Goal: Transaction & Acquisition: Purchase product/service

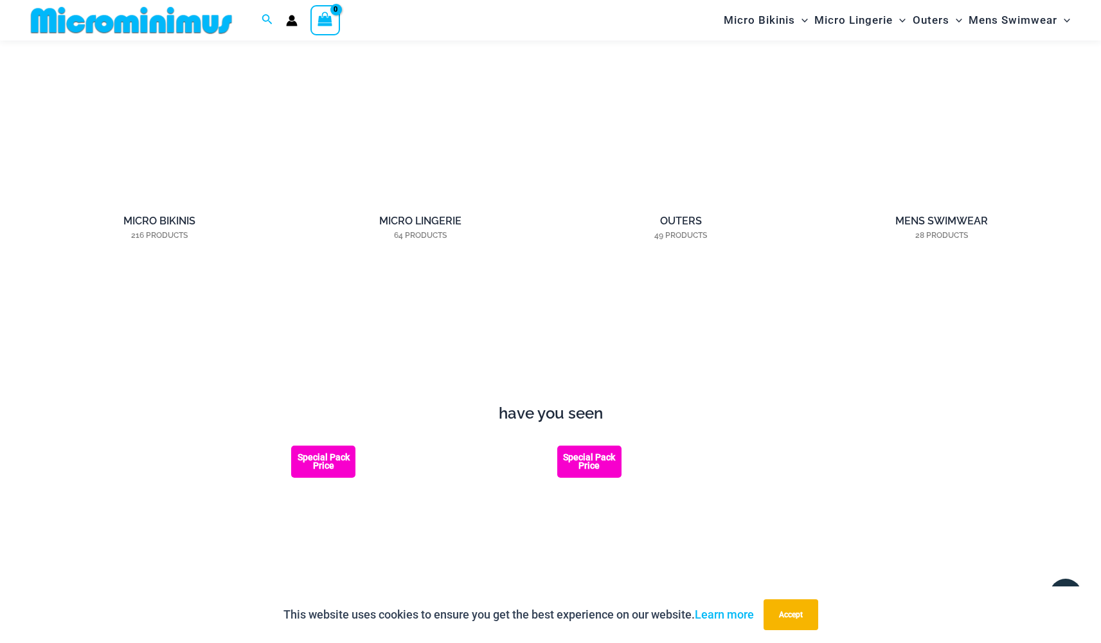
scroll to position [1245, 0]
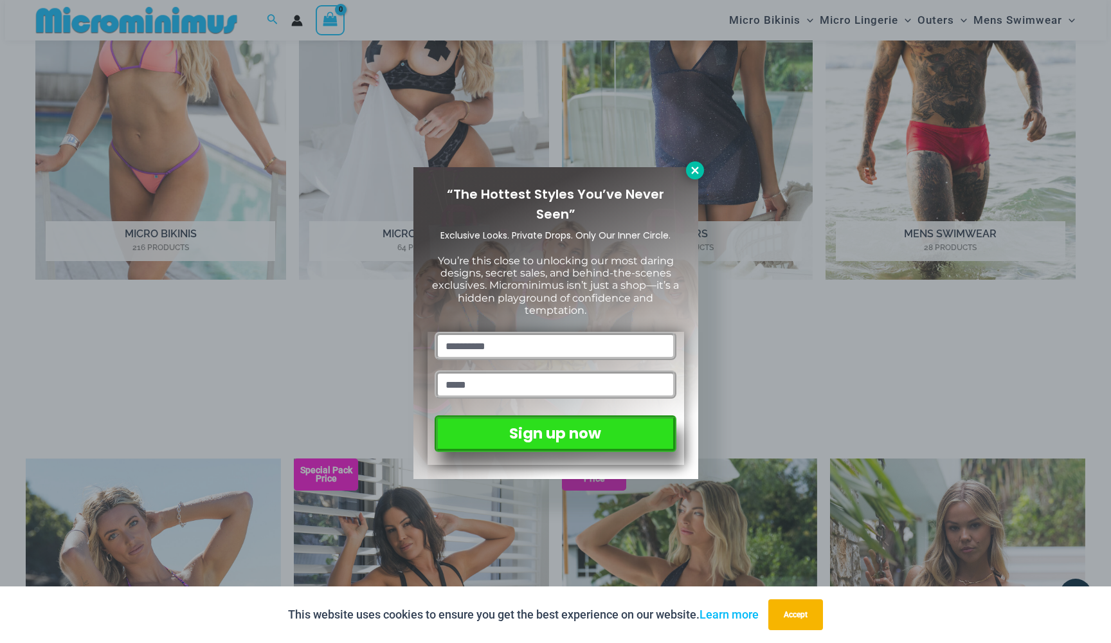
click at [695, 170] on icon at bounding box center [694, 170] width 7 height 7
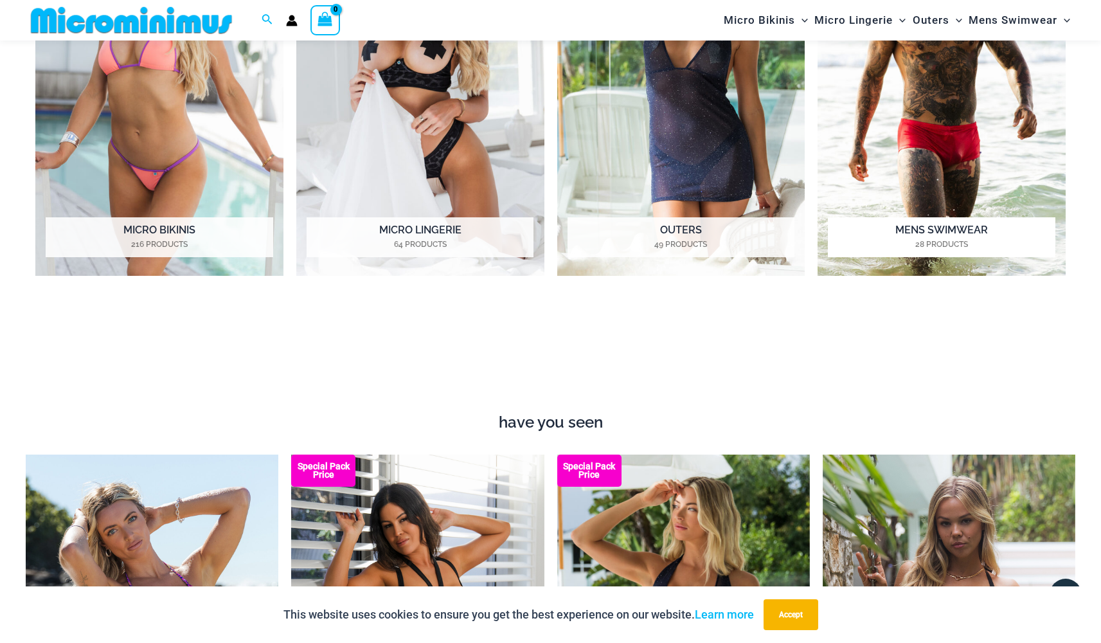
click at [925, 208] on img "Visit product category Mens Swimwear" at bounding box center [942, 85] width 248 height 381
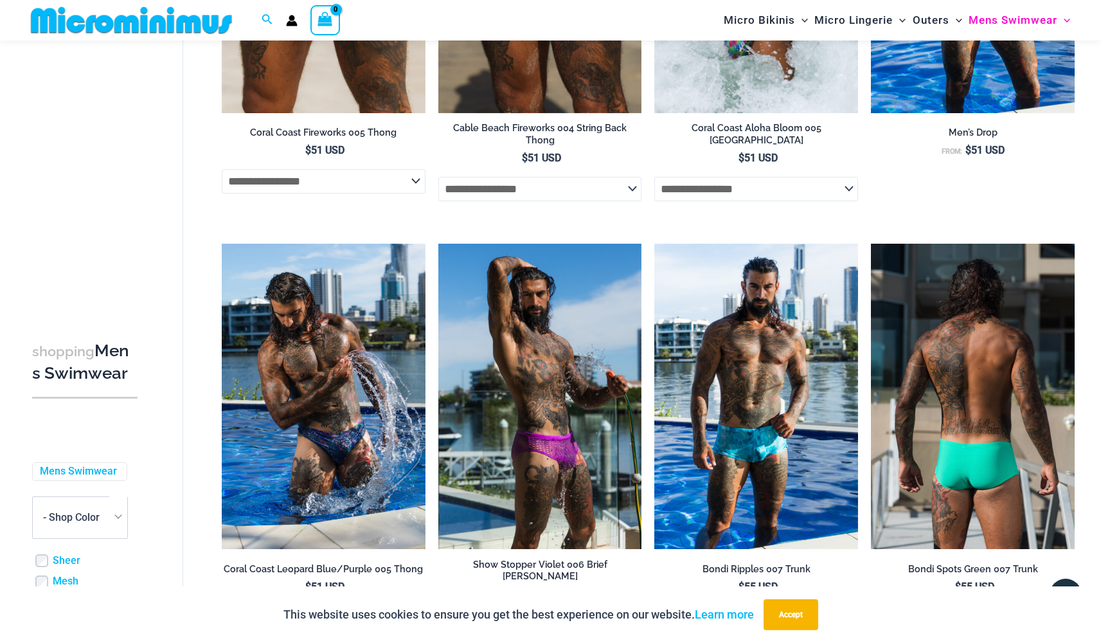
scroll to position [1718, 0]
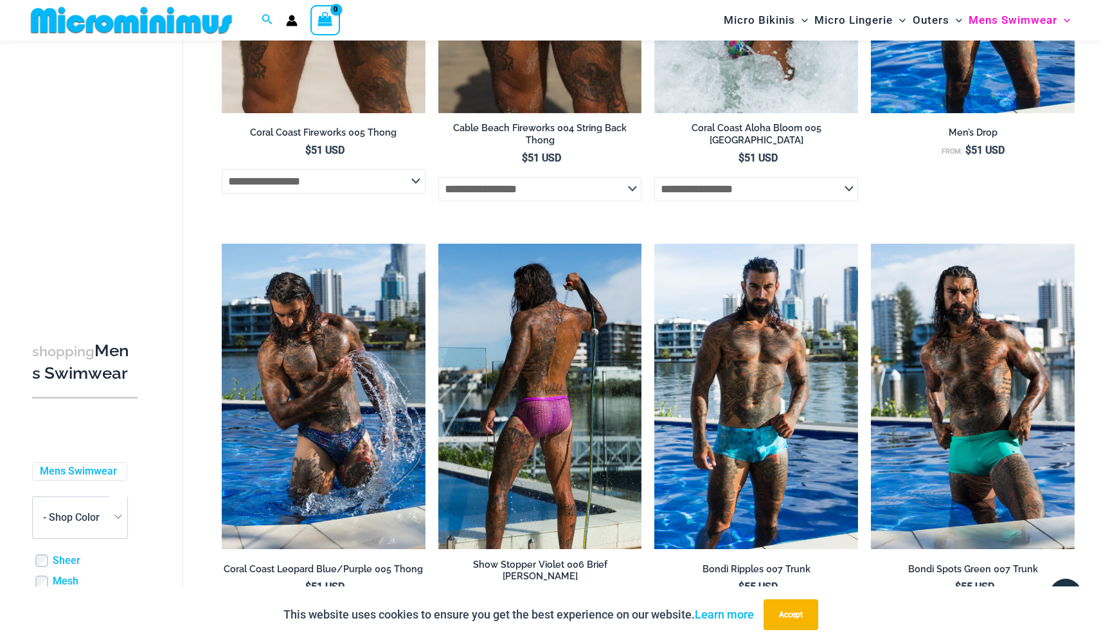
click at [580, 423] on img at bounding box center [541, 396] width 204 height 305
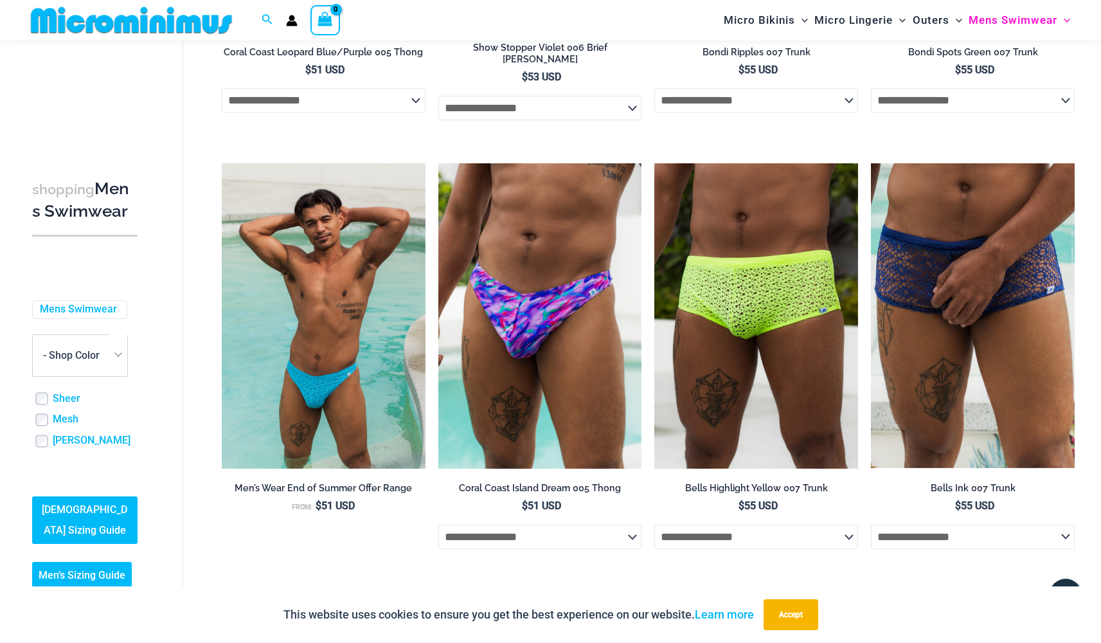
scroll to position [2214, 0]
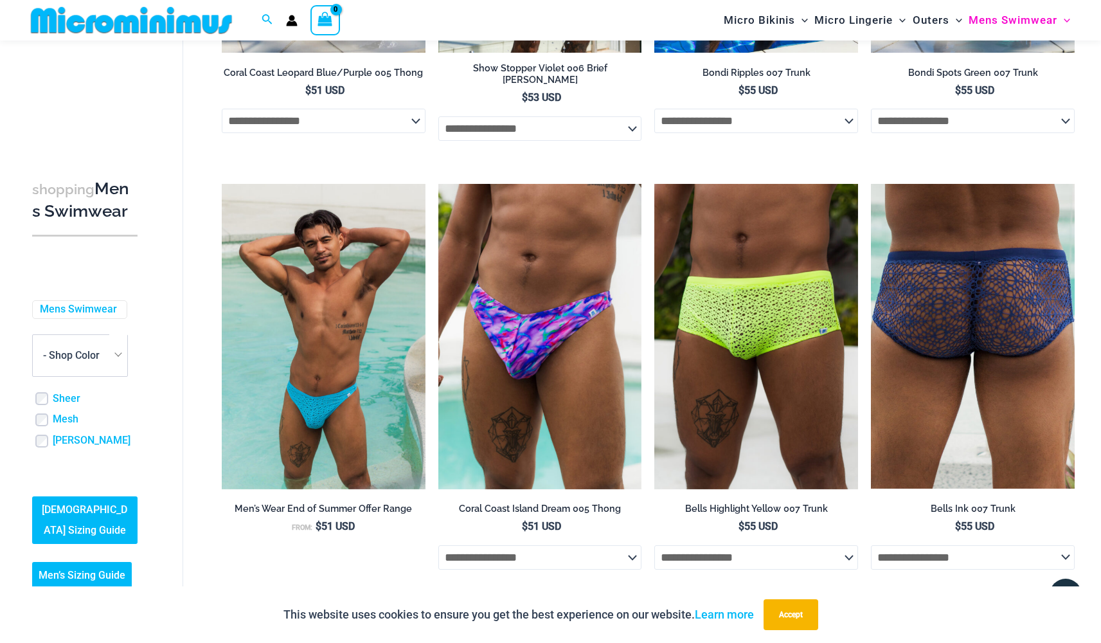
click at [984, 360] on img at bounding box center [973, 336] width 204 height 305
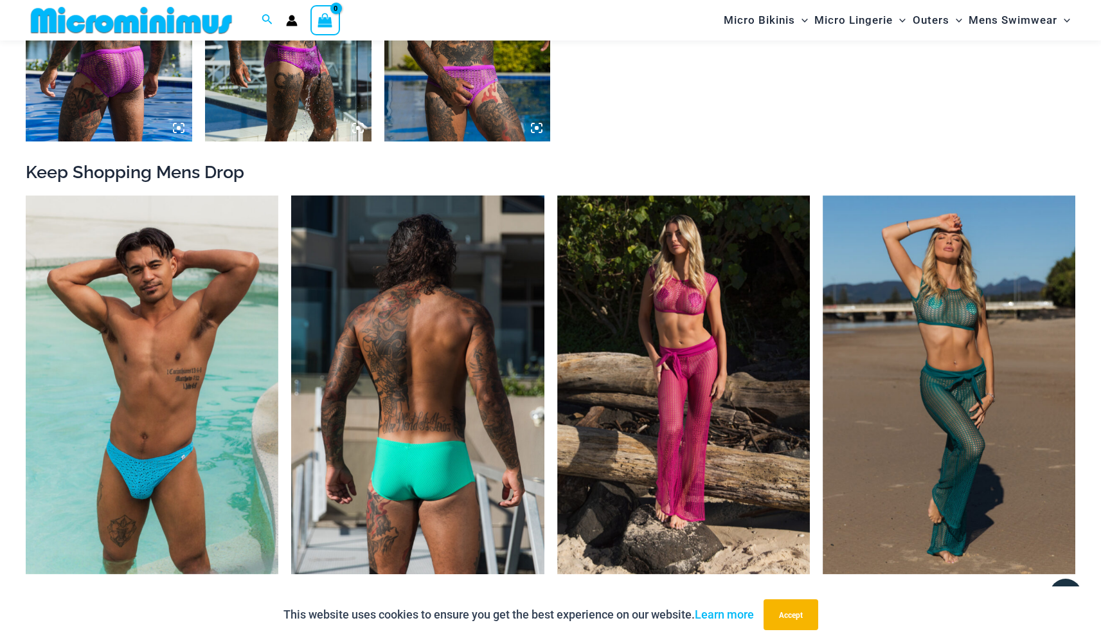
scroll to position [1289, 0]
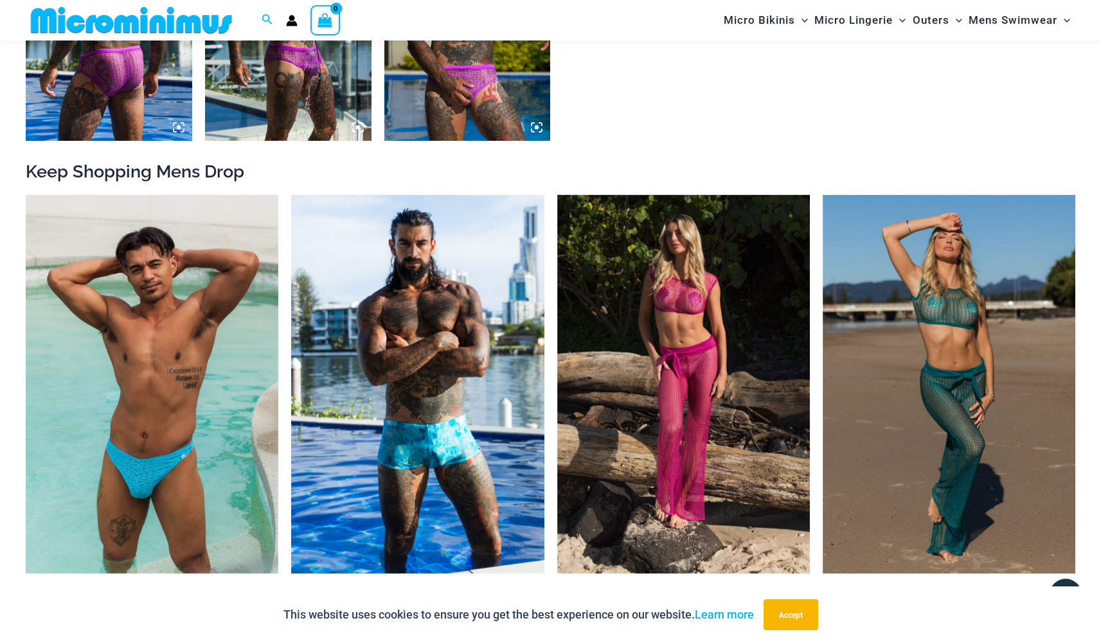
click at [322, 93] on img at bounding box center [288, 15] width 167 height 249
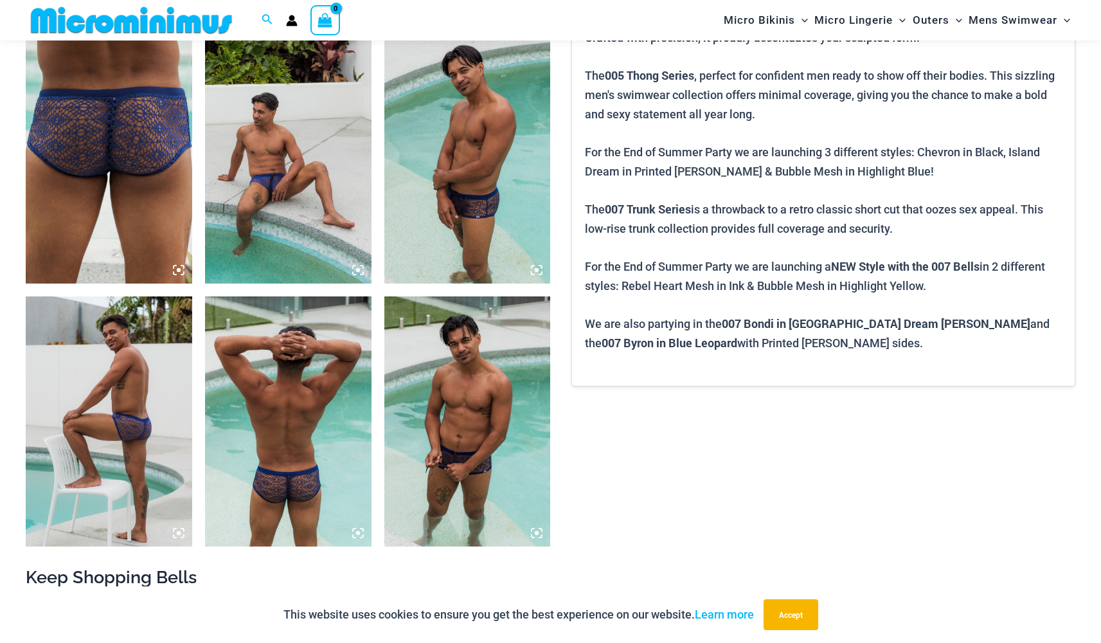
scroll to position [887, 0]
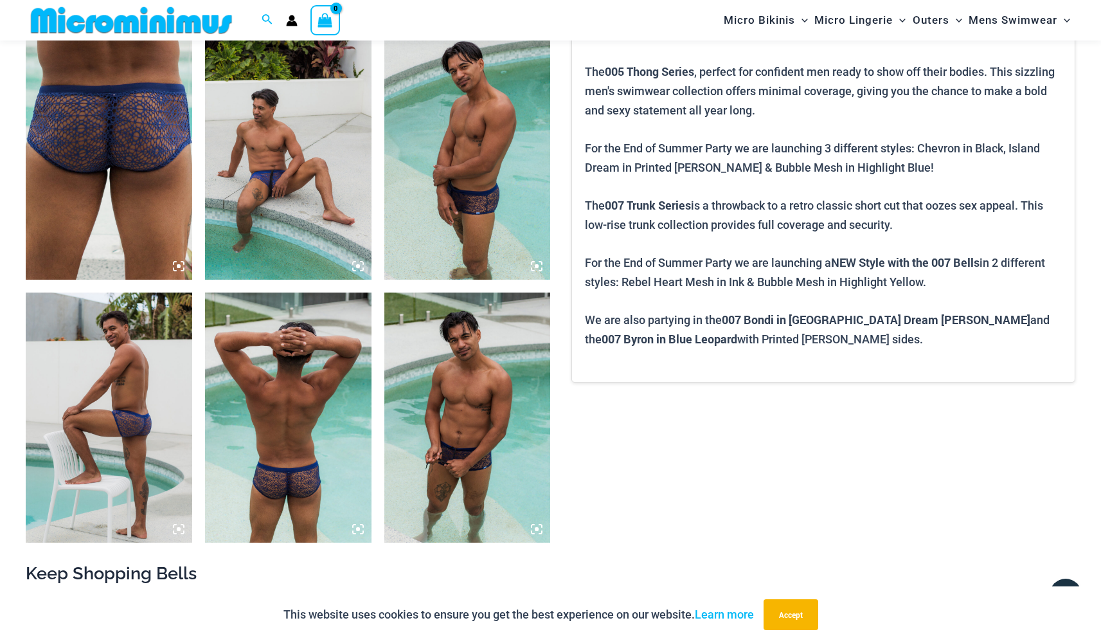
click at [500, 256] on img at bounding box center [468, 154] width 167 height 249
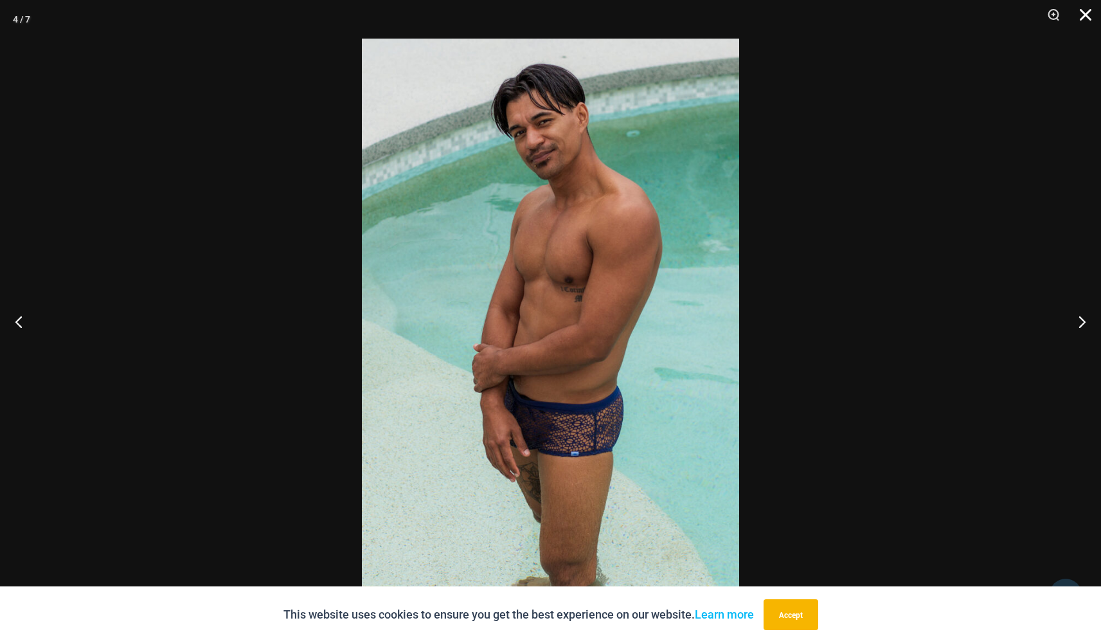
click at [1076, 16] on button "Close" at bounding box center [1081, 19] width 32 height 39
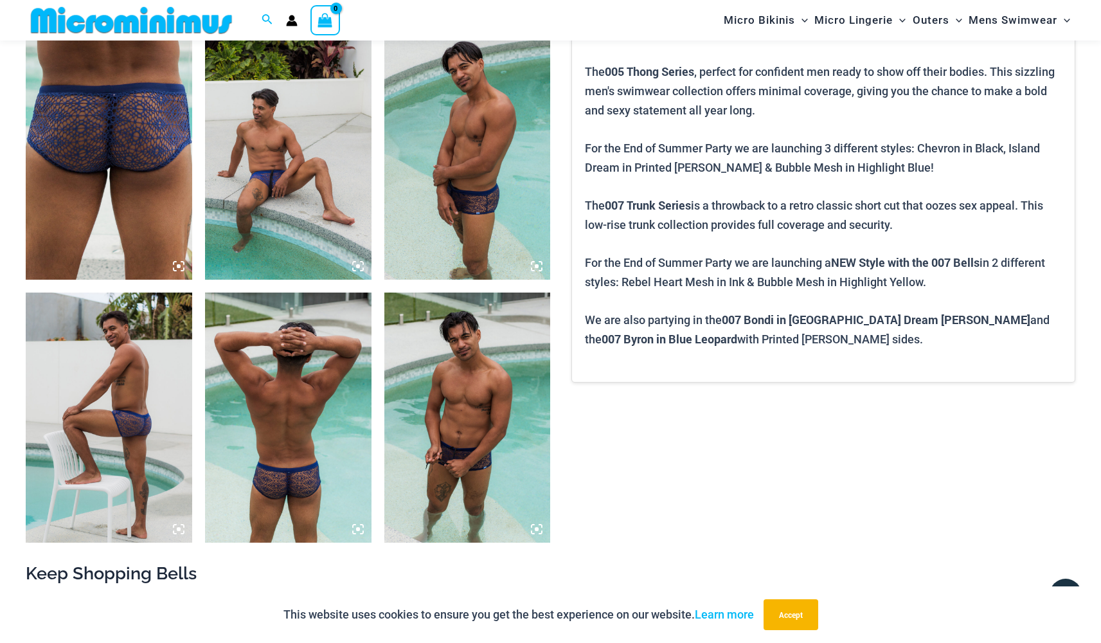
click at [275, 182] on img at bounding box center [288, 154] width 167 height 249
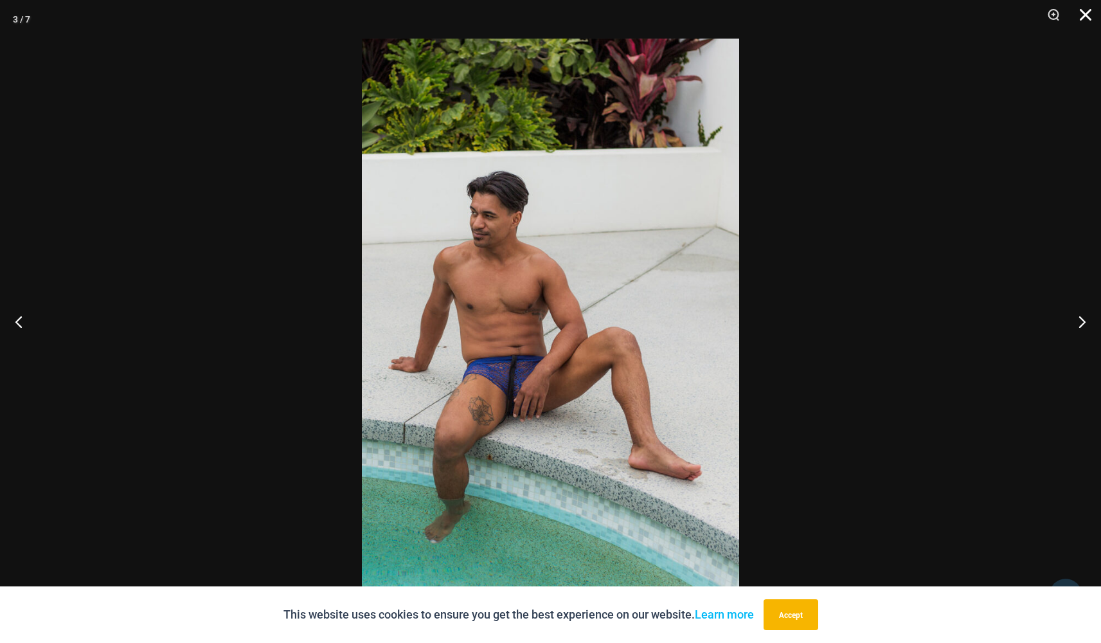
click at [1082, 14] on button "Close" at bounding box center [1081, 19] width 32 height 39
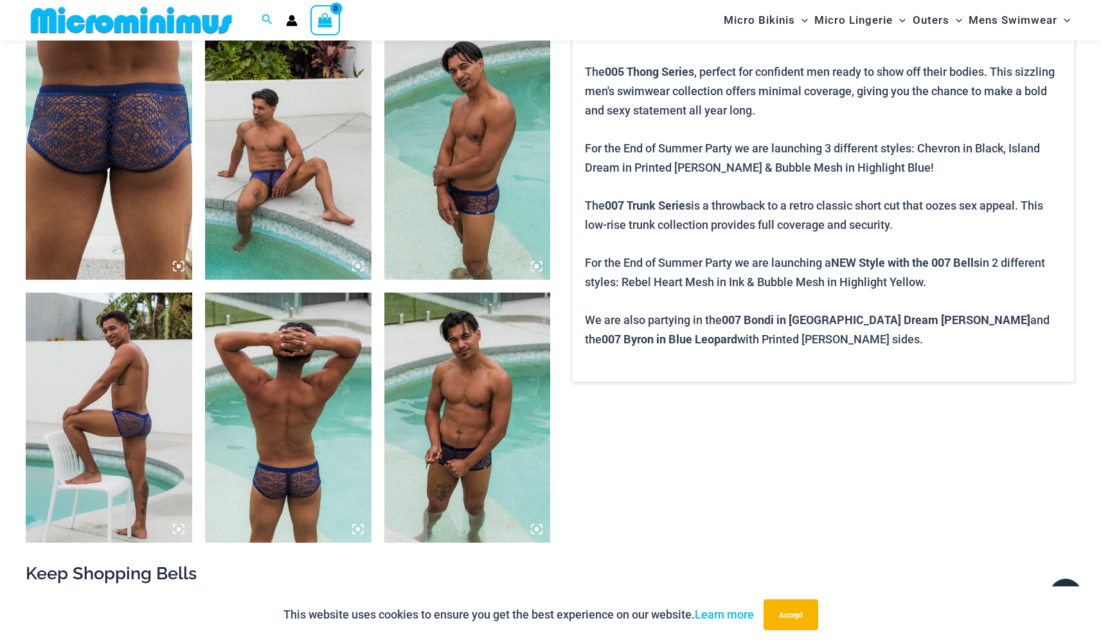
click at [60, 171] on img at bounding box center [109, 154] width 167 height 249
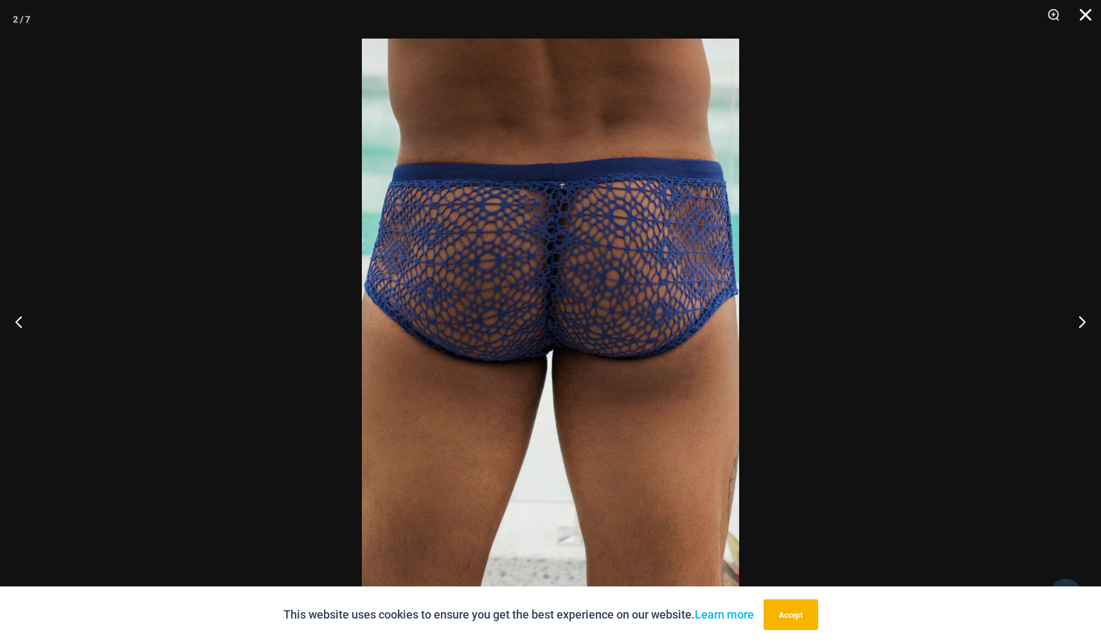
click at [1081, 14] on button "Close" at bounding box center [1081, 19] width 32 height 39
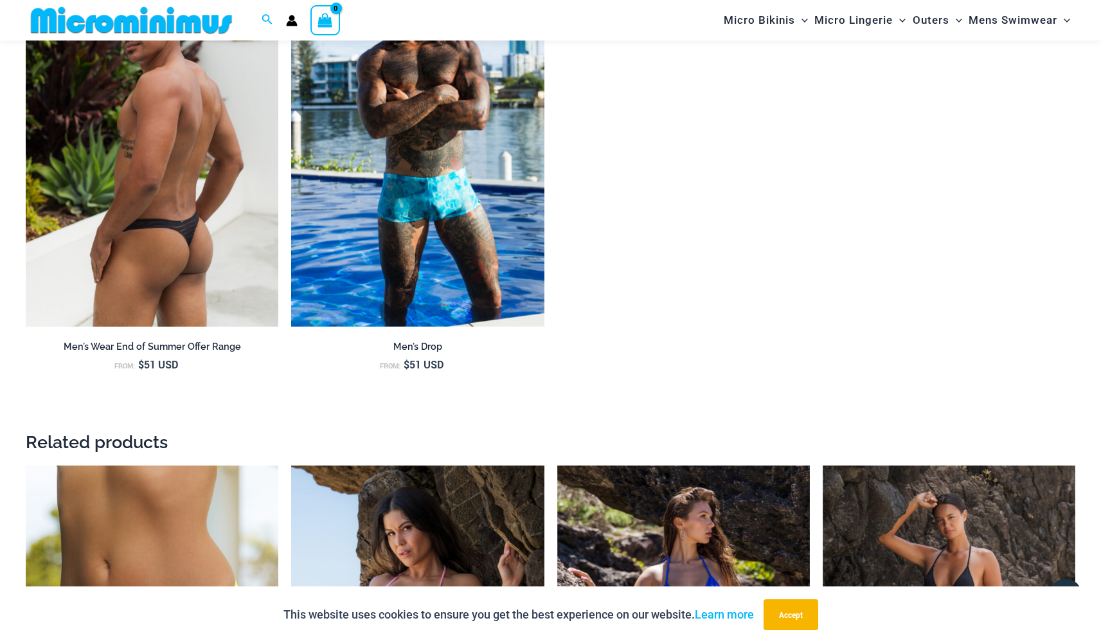
scroll to position [1539, 0]
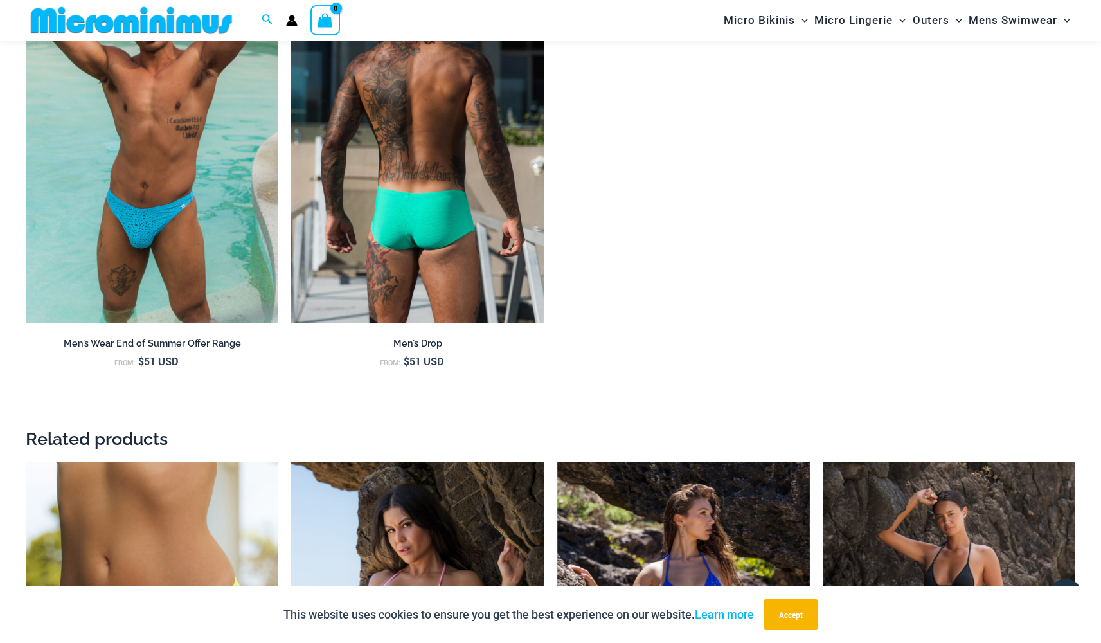
click at [421, 243] on img at bounding box center [417, 134] width 253 height 379
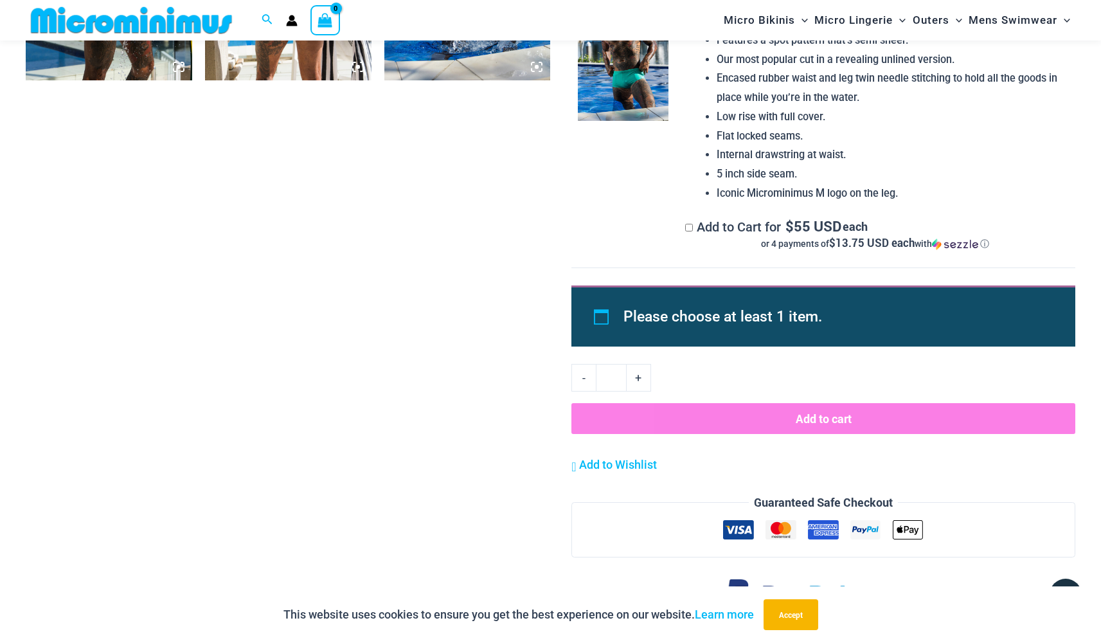
scroll to position [1353, 0]
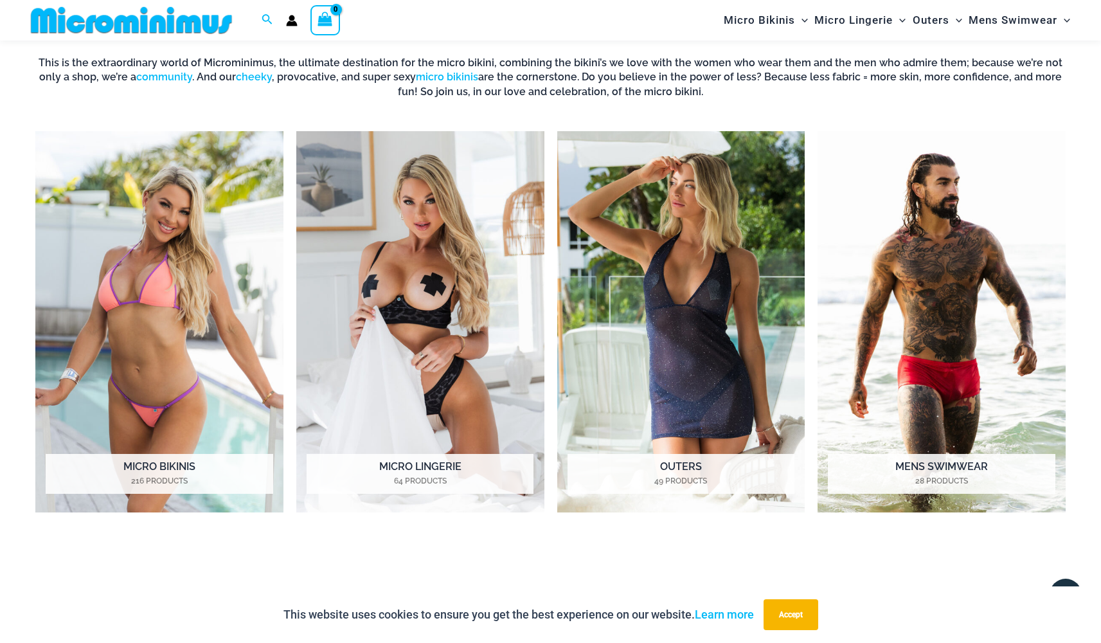
scroll to position [880, 0]
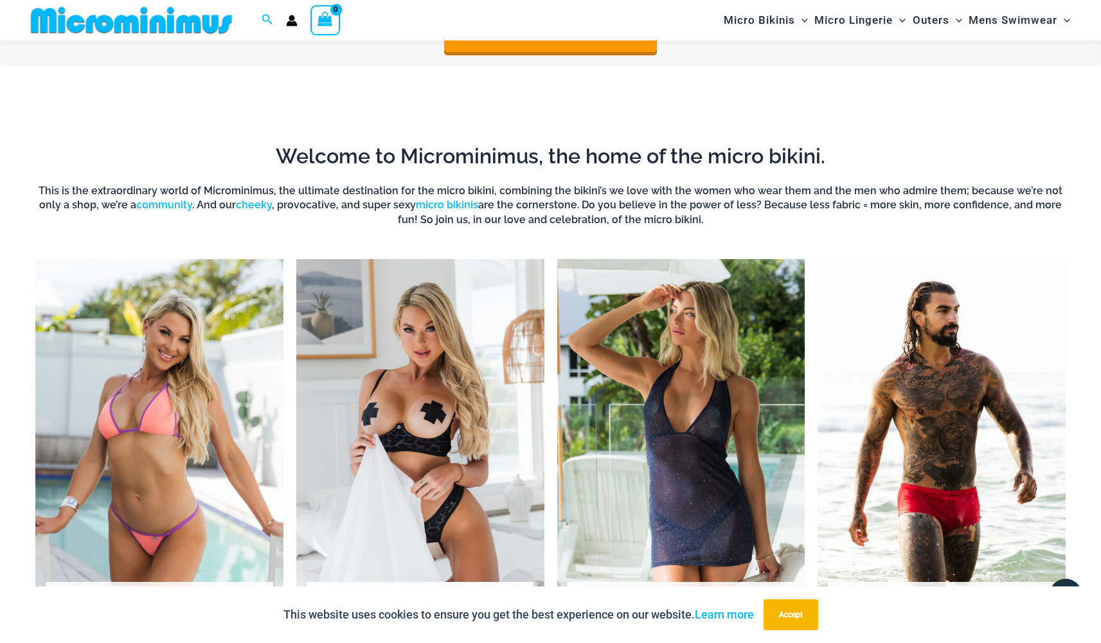
click at [426, 367] on img "Visit product category Micro Lingerie" at bounding box center [420, 449] width 248 height 381
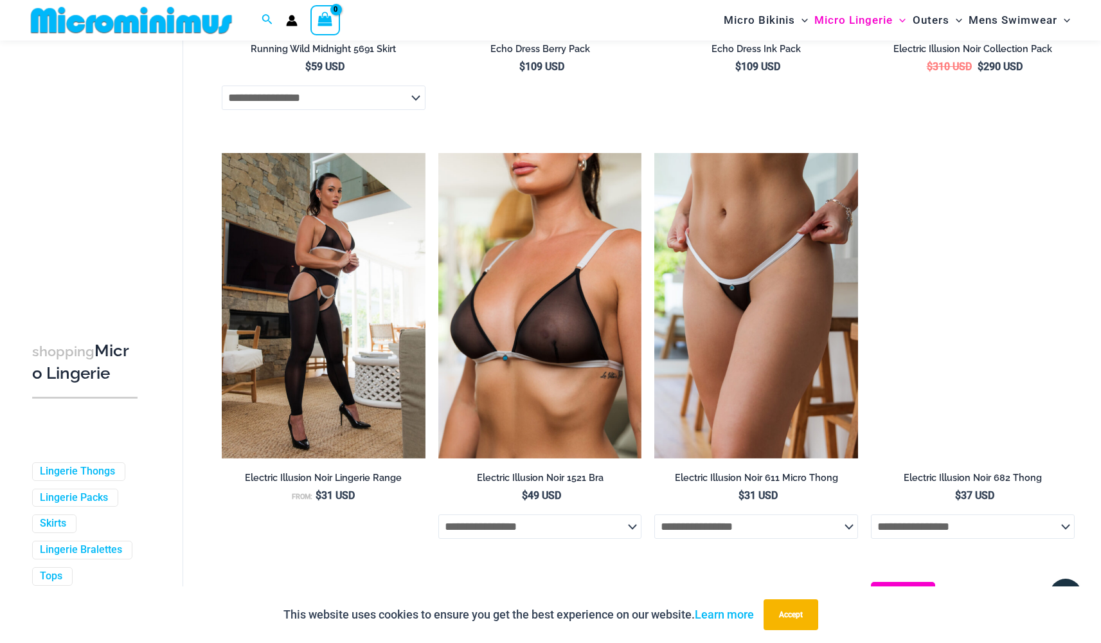
scroll to position [2213, 0]
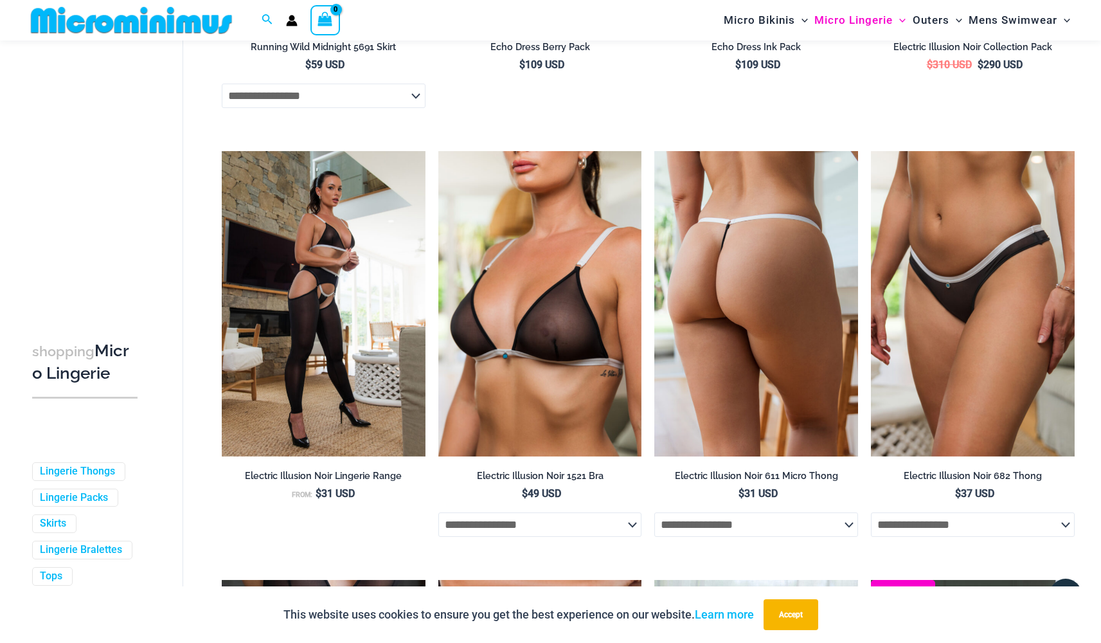
click at [774, 395] on img at bounding box center [757, 303] width 204 height 305
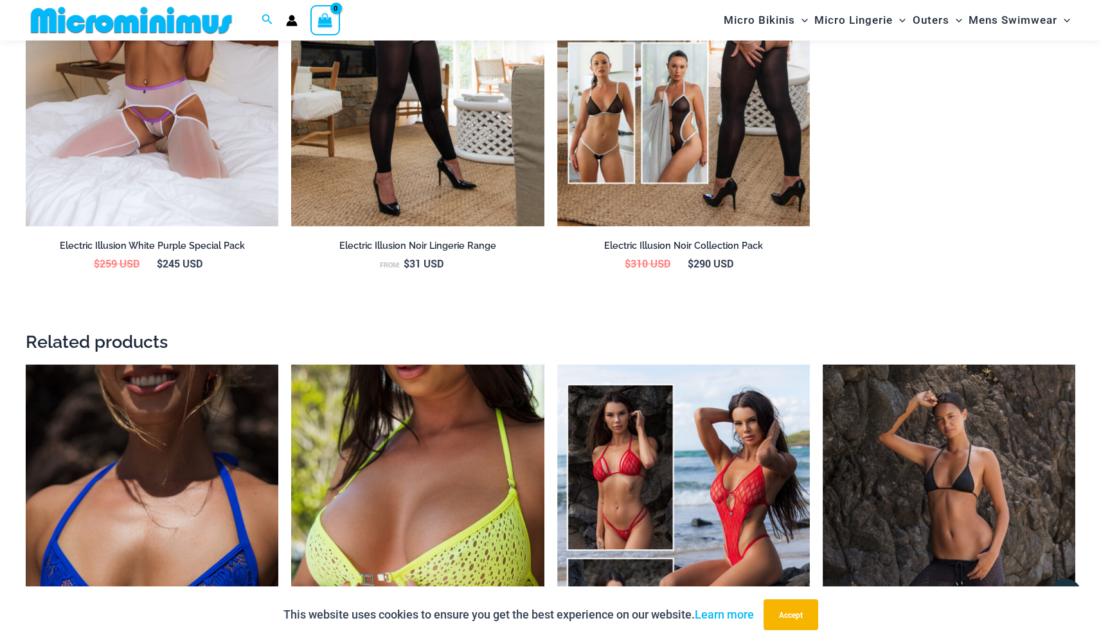
scroll to position [1908, 0]
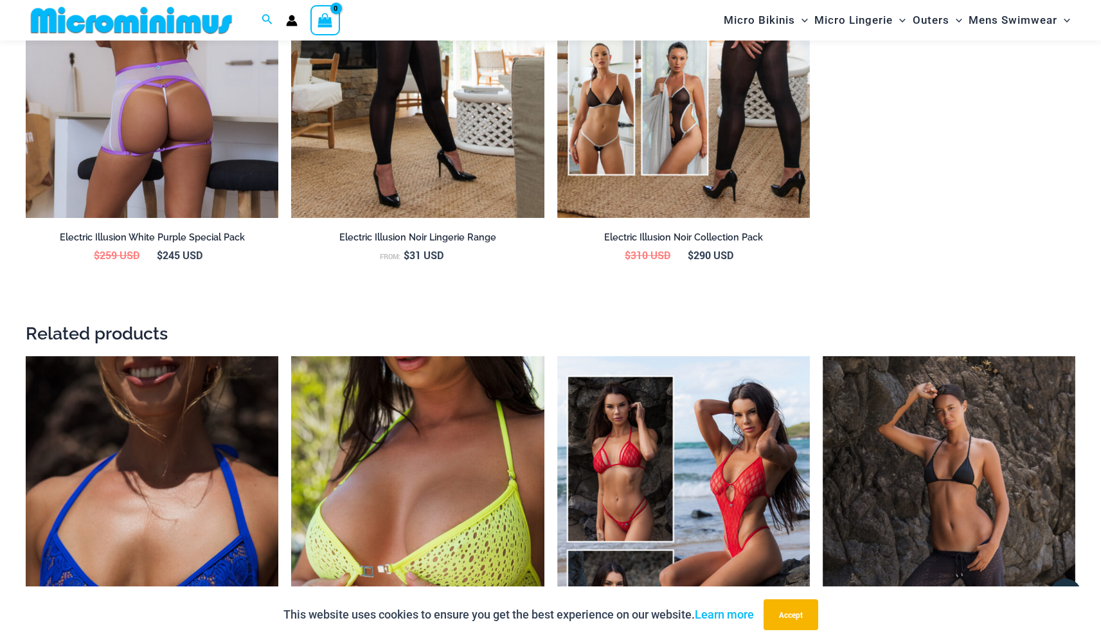
click at [165, 134] on img at bounding box center [152, 28] width 253 height 379
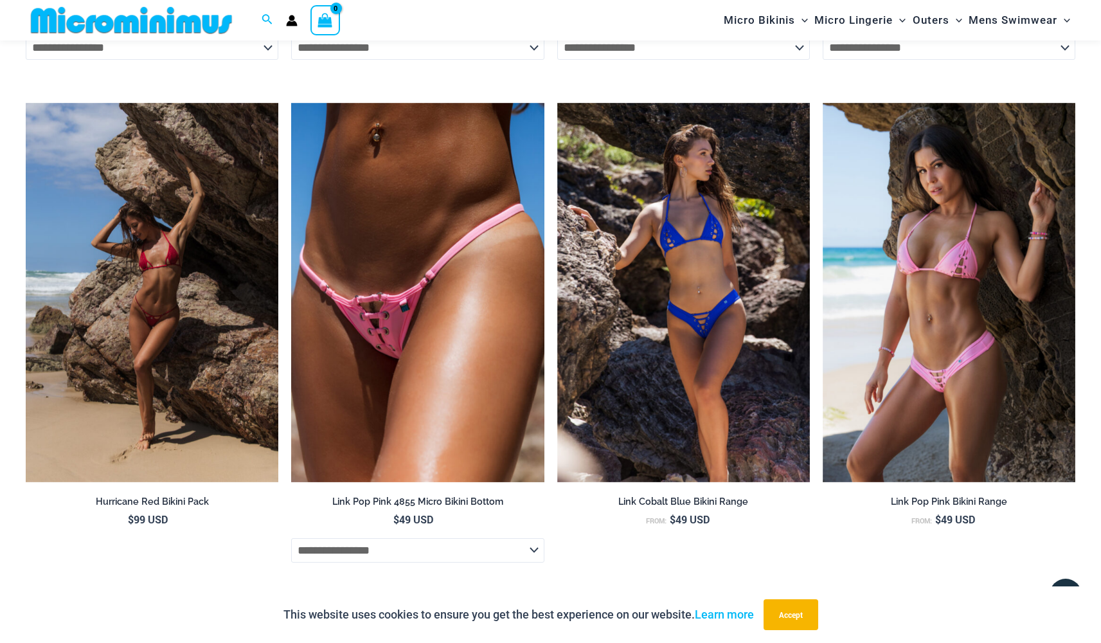
scroll to position [3167, 0]
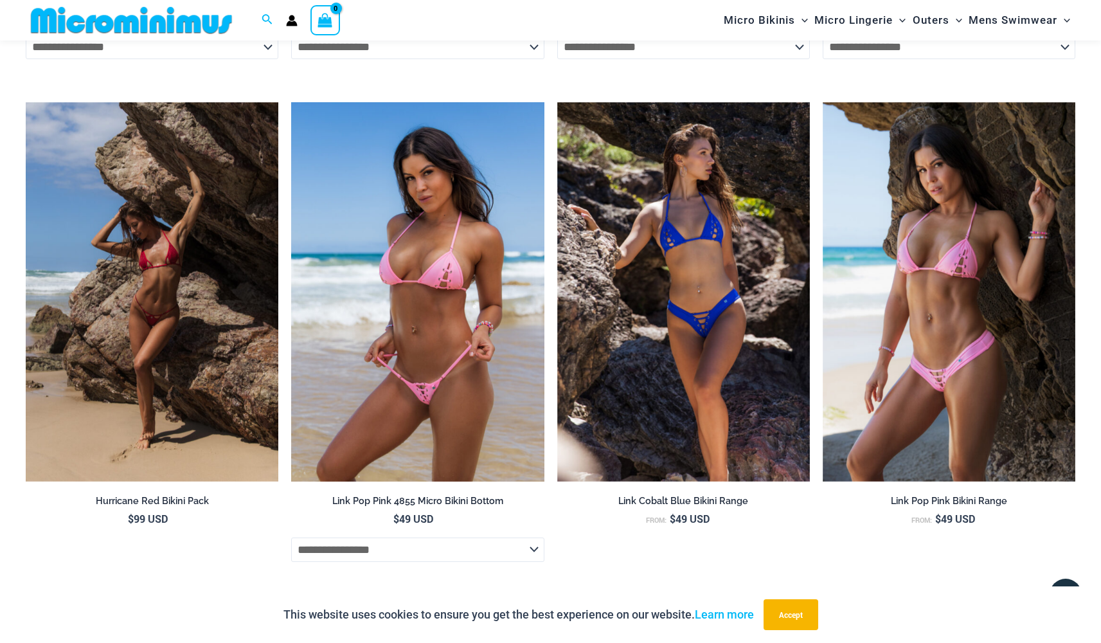
click at [419, 291] on img at bounding box center [417, 291] width 253 height 379
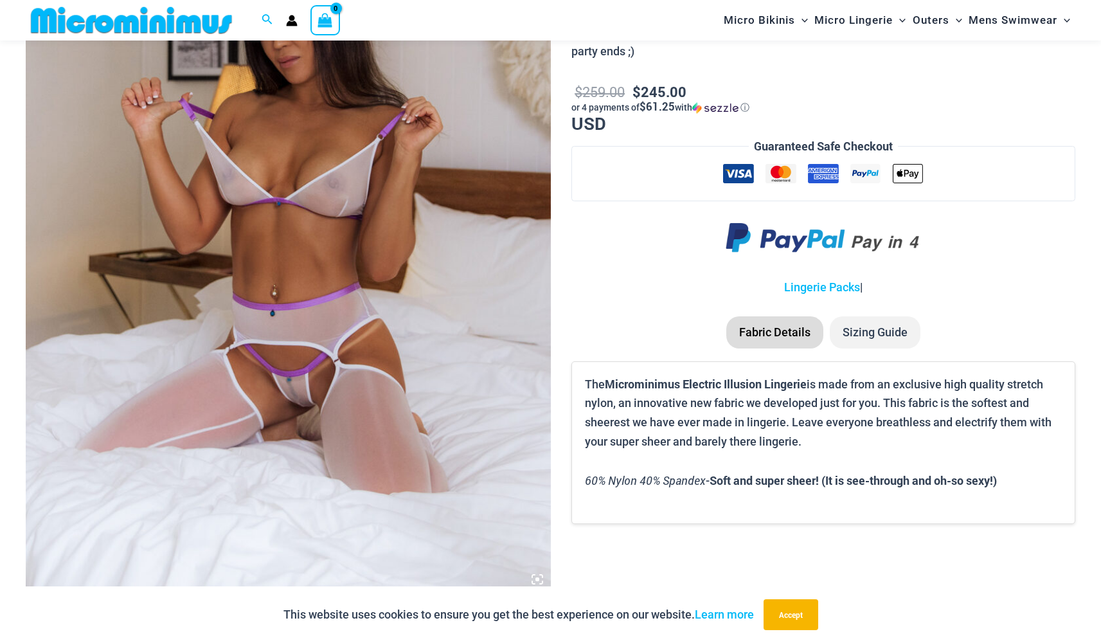
scroll to position [312, 0]
click at [295, 419] on img at bounding box center [288, 199] width 525 height 788
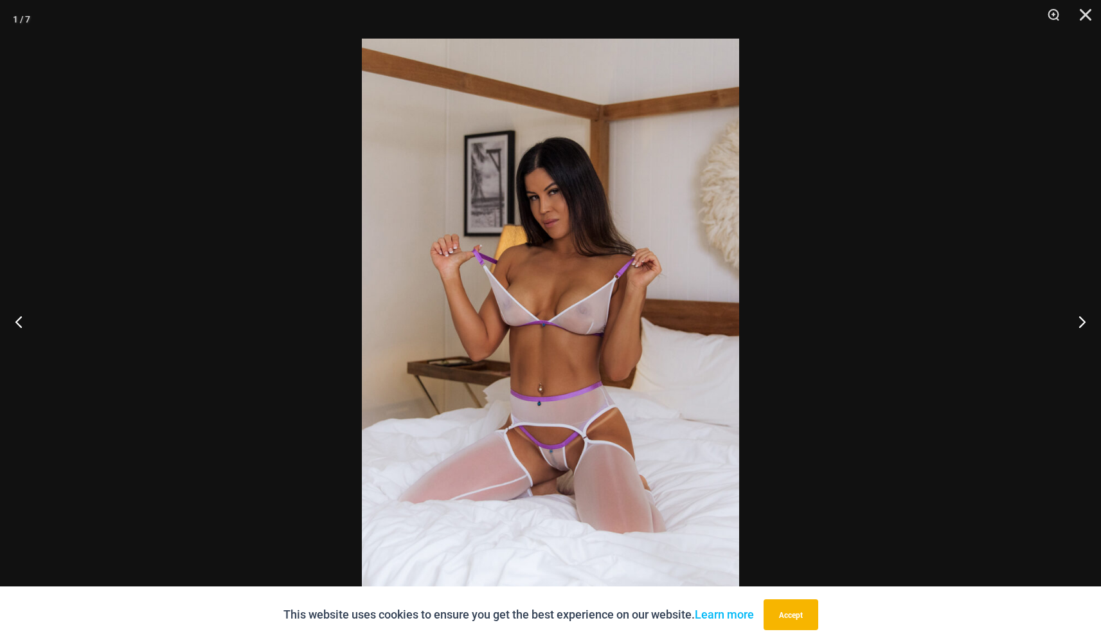
click at [523, 469] on img at bounding box center [550, 322] width 377 height 566
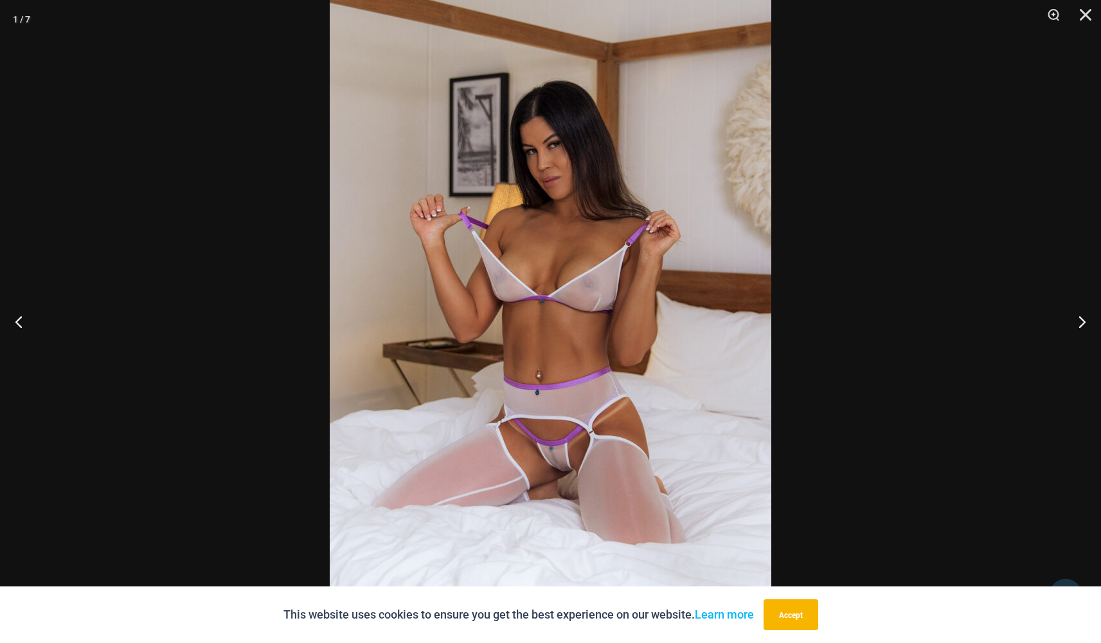
click at [523, 469] on img at bounding box center [551, 296] width 442 height 662
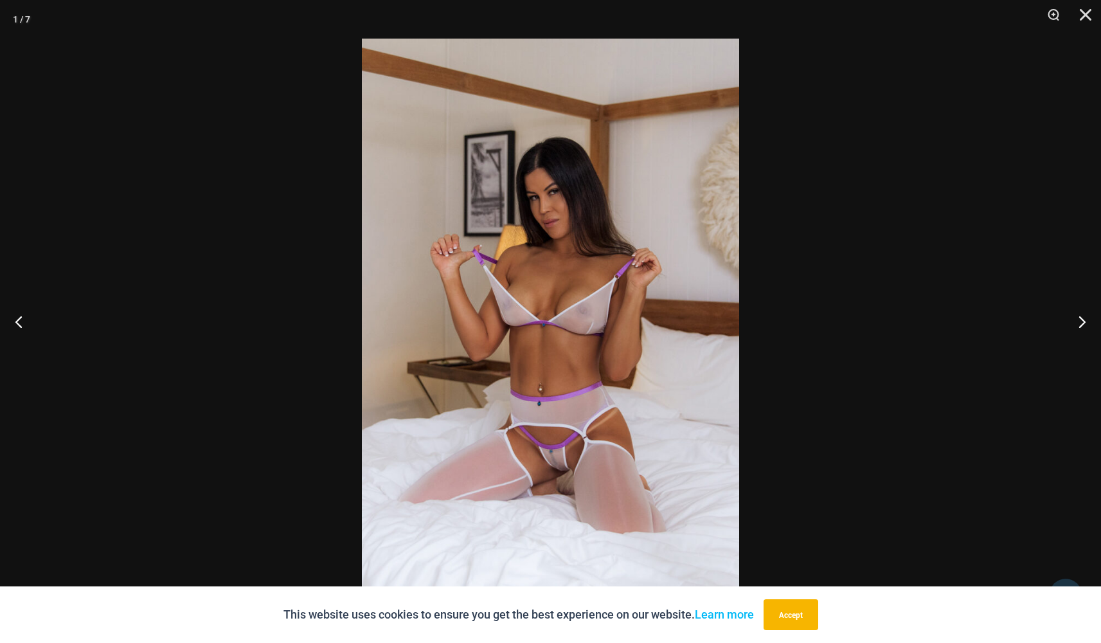
click at [523, 469] on img at bounding box center [550, 322] width 377 height 566
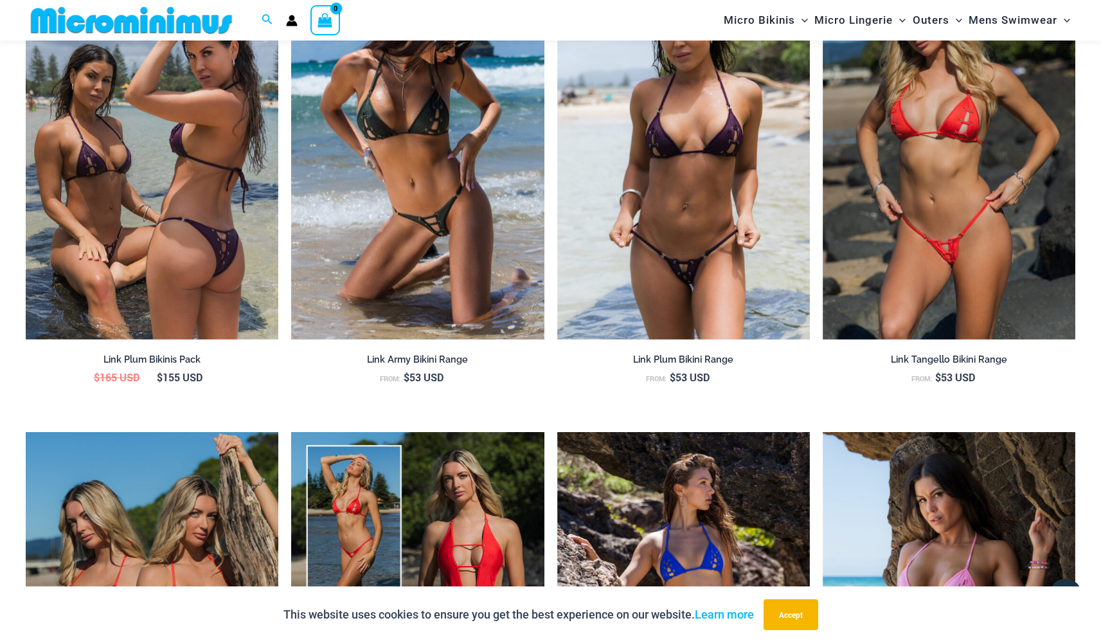
scroll to position [1524, 0]
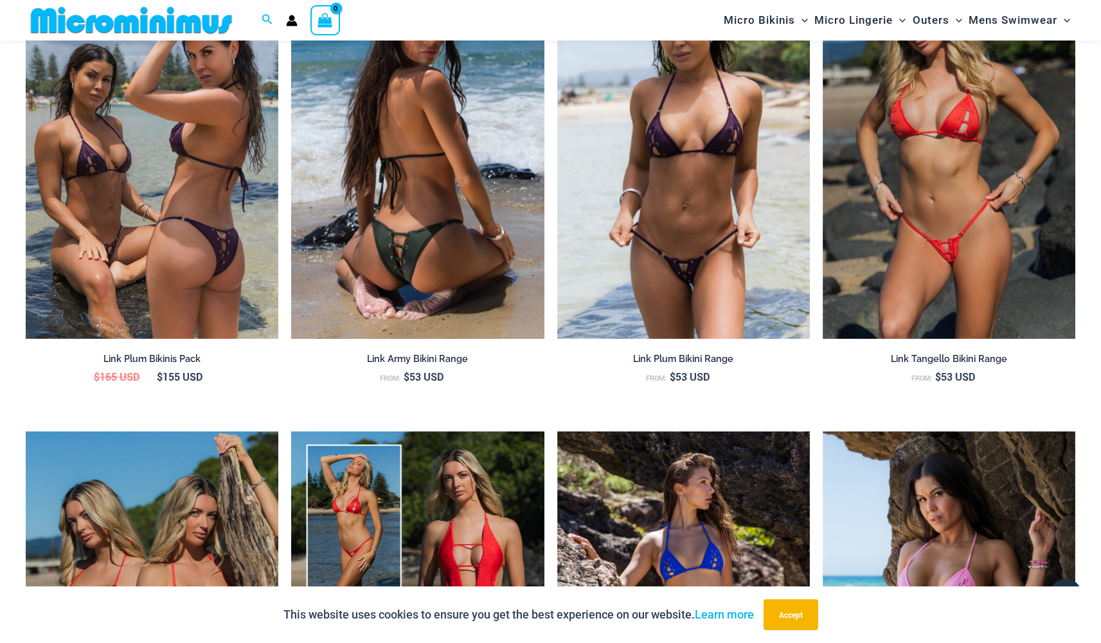
click at [426, 281] on img at bounding box center [417, 149] width 253 height 379
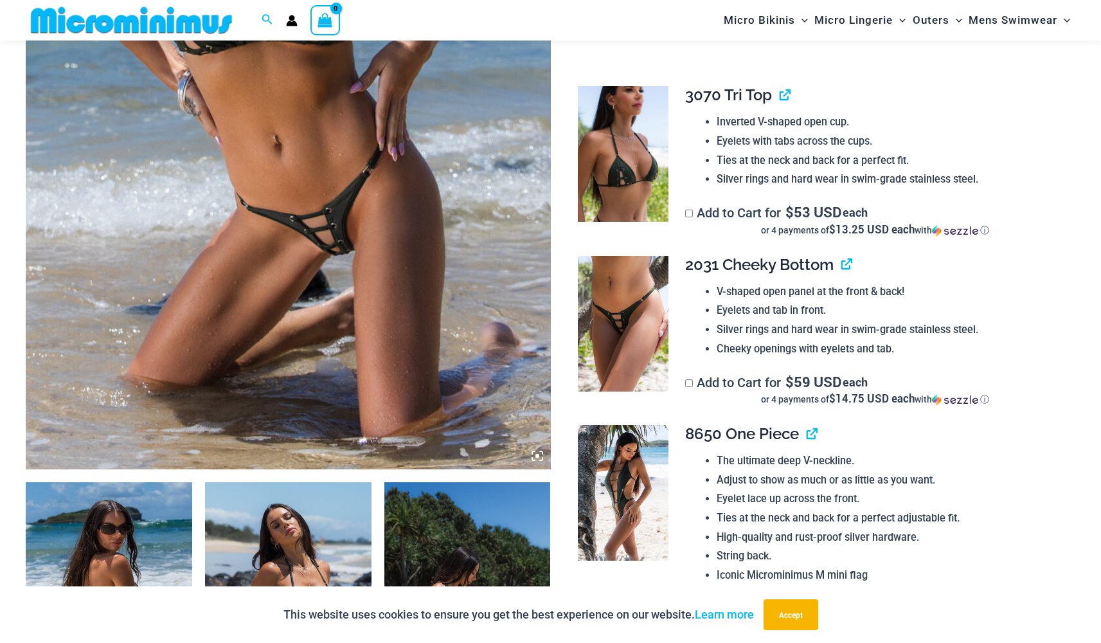
scroll to position [436, 0]
click at [421, 280] on img at bounding box center [288, 75] width 525 height 788
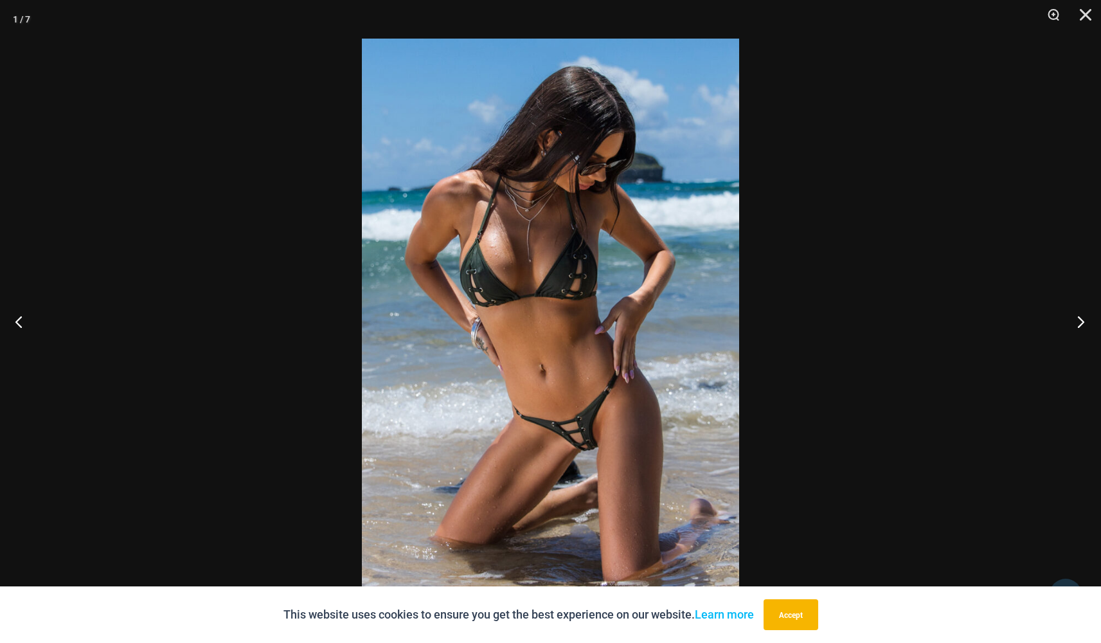
click at [1076, 323] on button "Next" at bounding box center [1077, 321] width 48 height 64
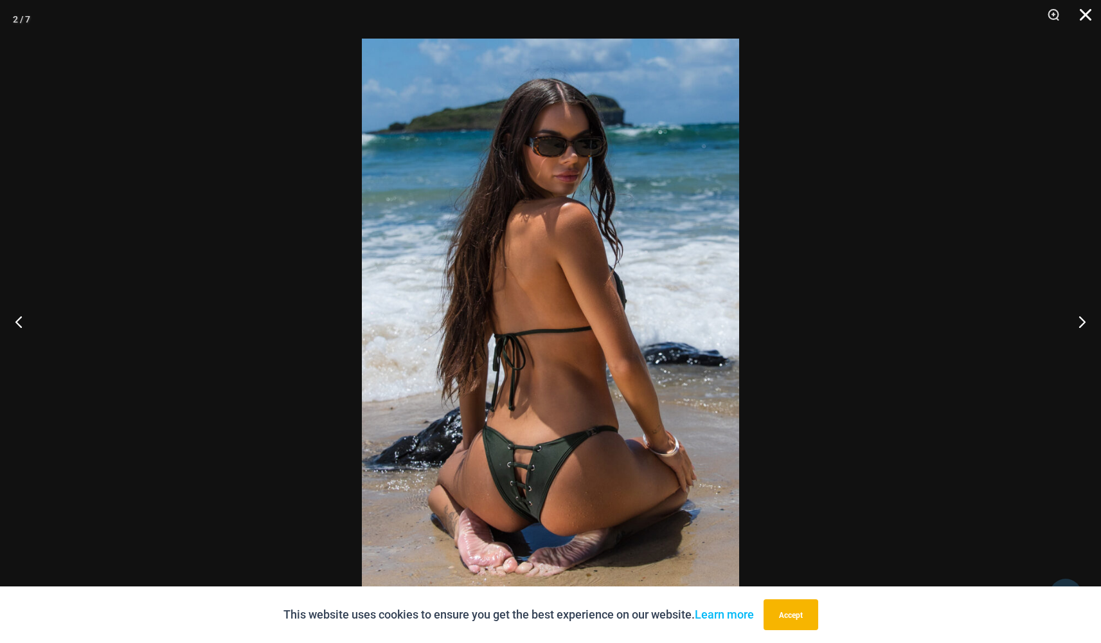
click at [1089, 14] on button "Close" at bounding box center [1081, 19] width 32 height 39
